Goal: Information Seeking & Learning: Understand process/instructions

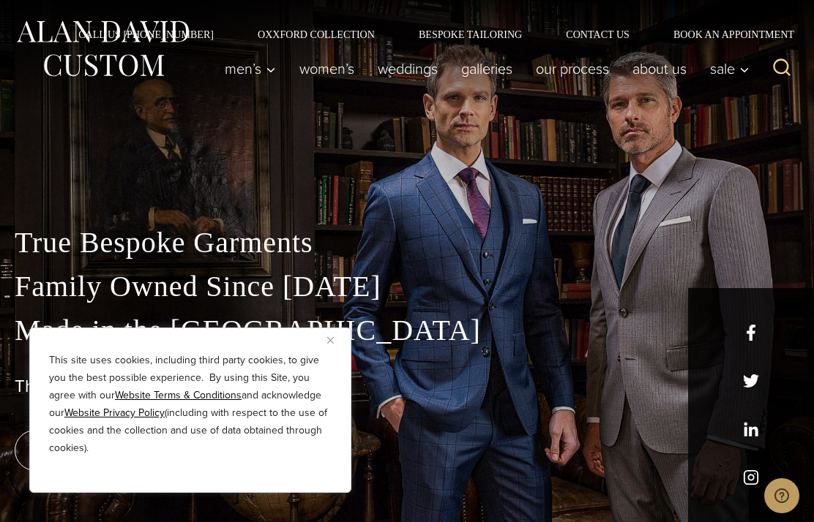
click at [329, 347] on div "This site uses cookies, including third party cookies, to give you the best pos…" at bounding box center [190, 410] width 322 height 165
click at [331, 339] on img "Close" at bounding box center [330, 340] width 7 height 7
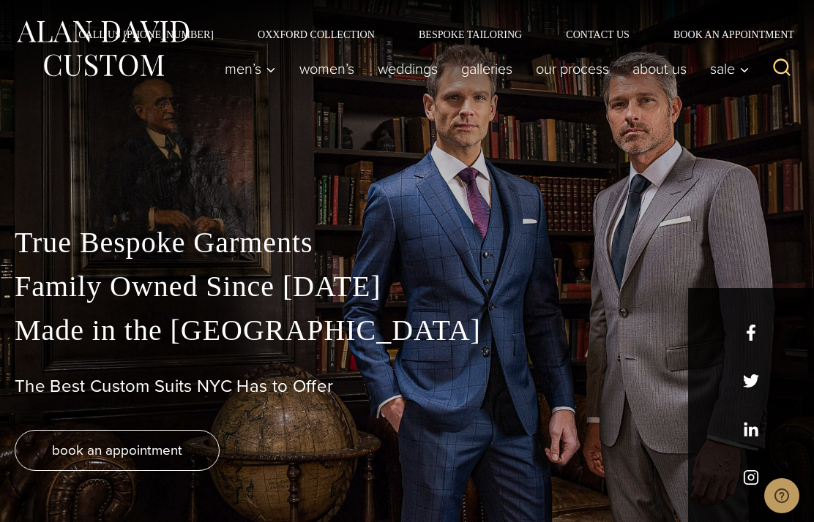
click at [575, 76] on link "Our Process" at bounding box center [572, 68] width 97 height 29
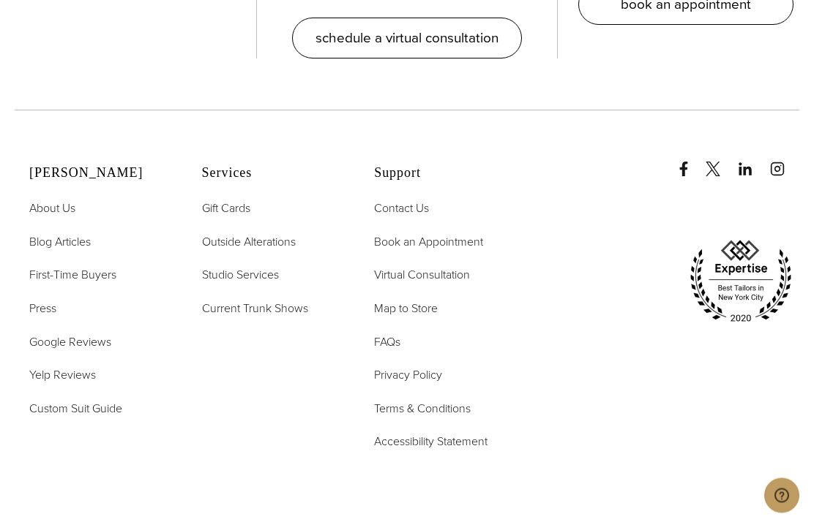
scroll to position [4219, 0]
click at [61, 282] on span "First-Time Buyers" at bounding box center [72, 274] width 87 height 17
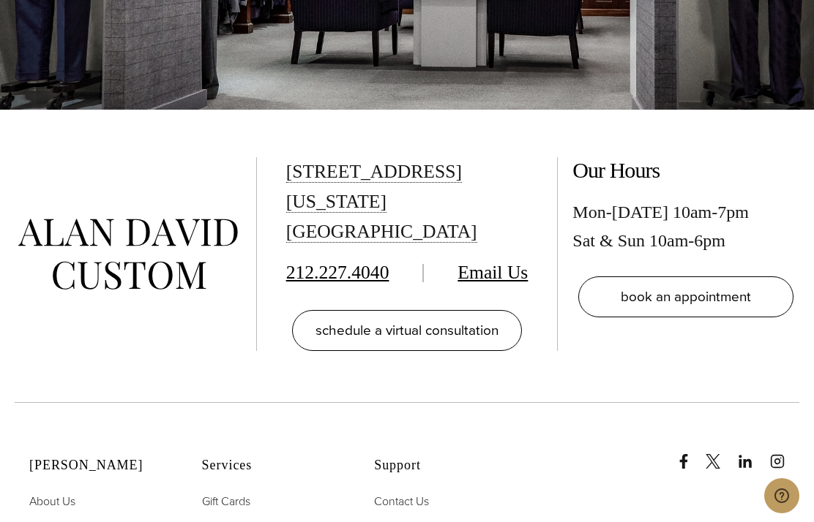
scroll to position [2893, 0]
